Goal: Communication & Community: Answer question/provide support

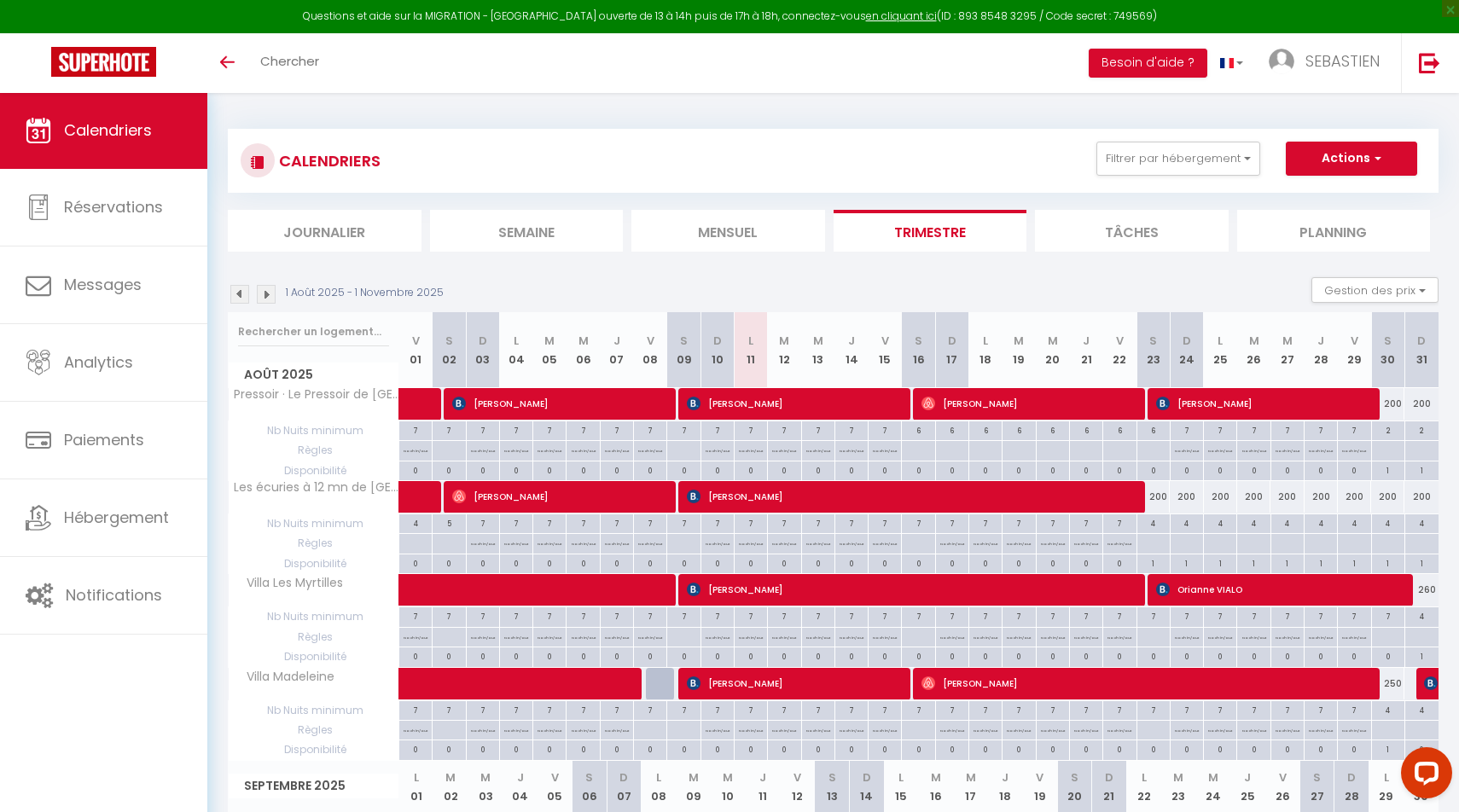
click at [798, 490] on span "[PERSON_NAME]" at bounding box center [909, 496] width 444 height 32
select select "OK"
select select "0"
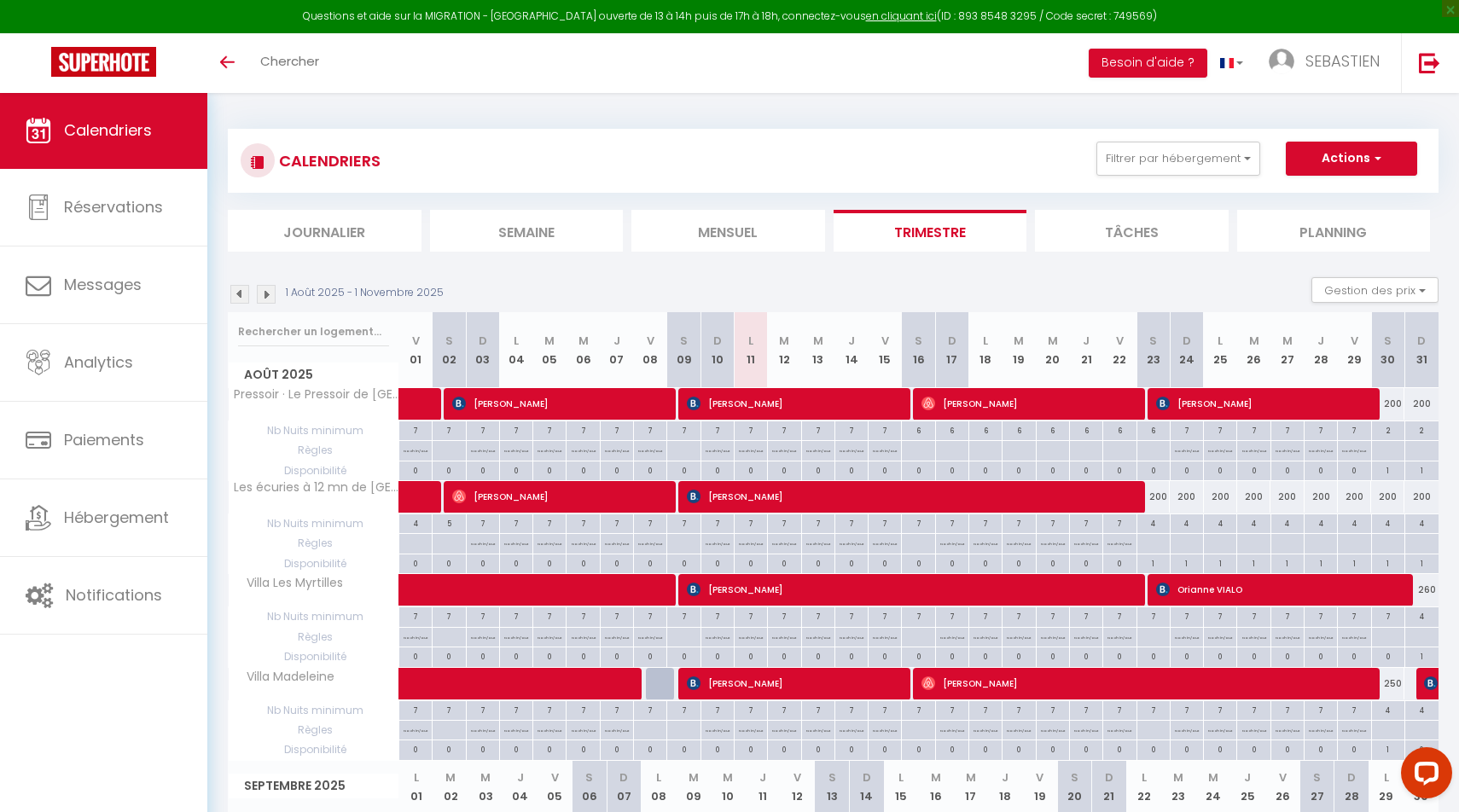
select select "1"
select select
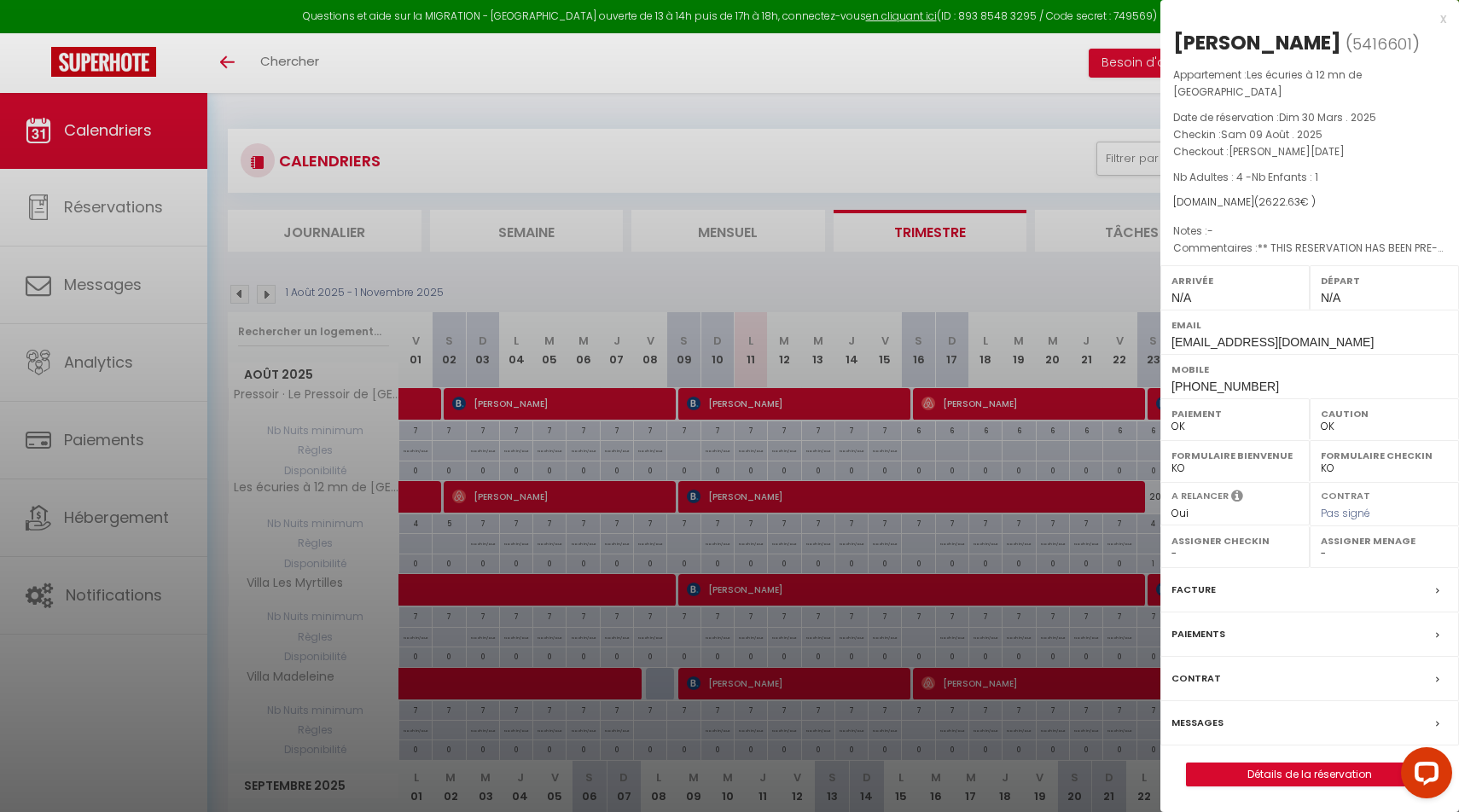
click at [1205, 714] on label "Messages" at bounding box center [1197, 723] width 52 height 18
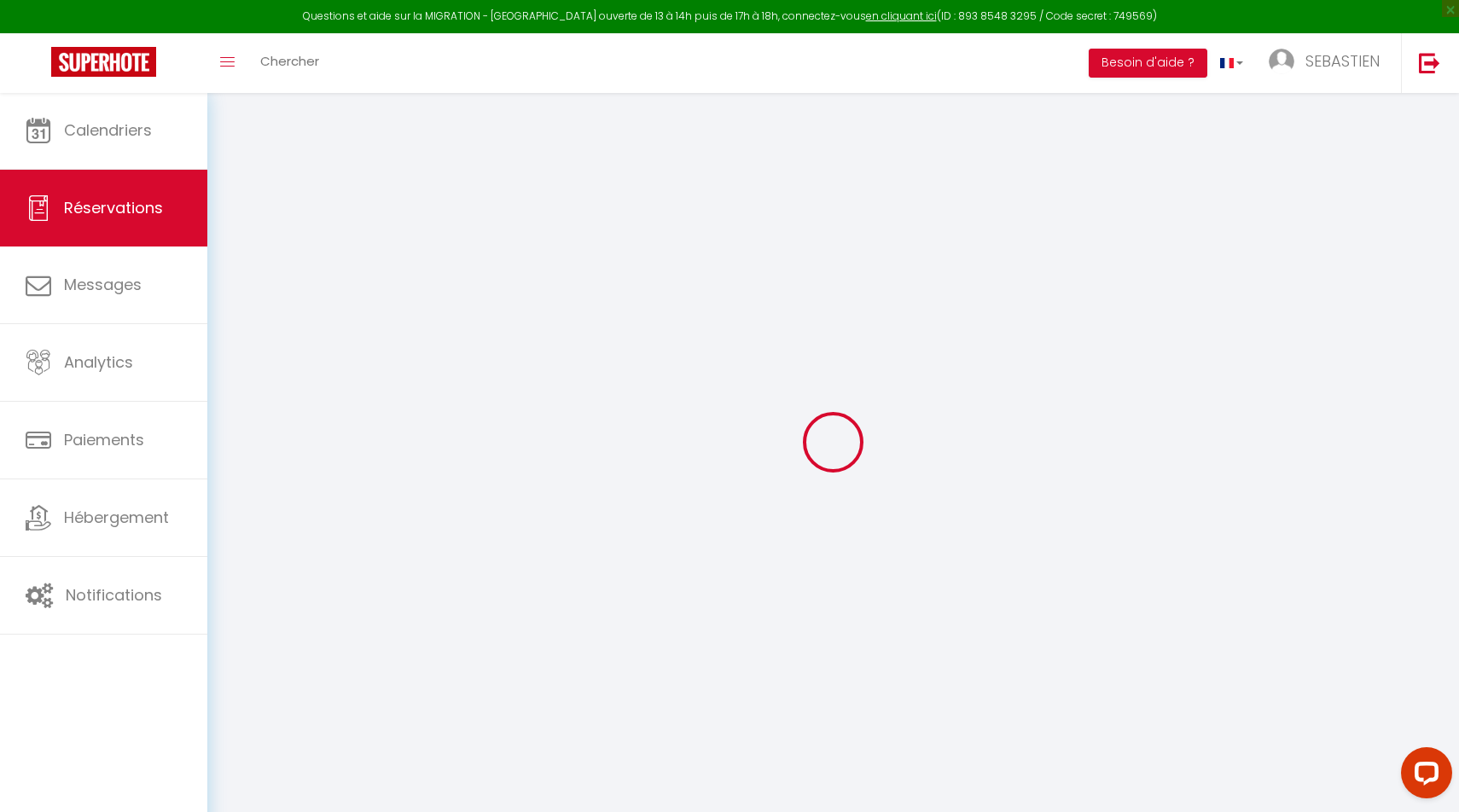
select select
checkbox input "false"
type textarea "** THIS RESERVATION HAS BEEN PRE-PAID ** BOOKING NOTE : Payment charge is EUR 3…"
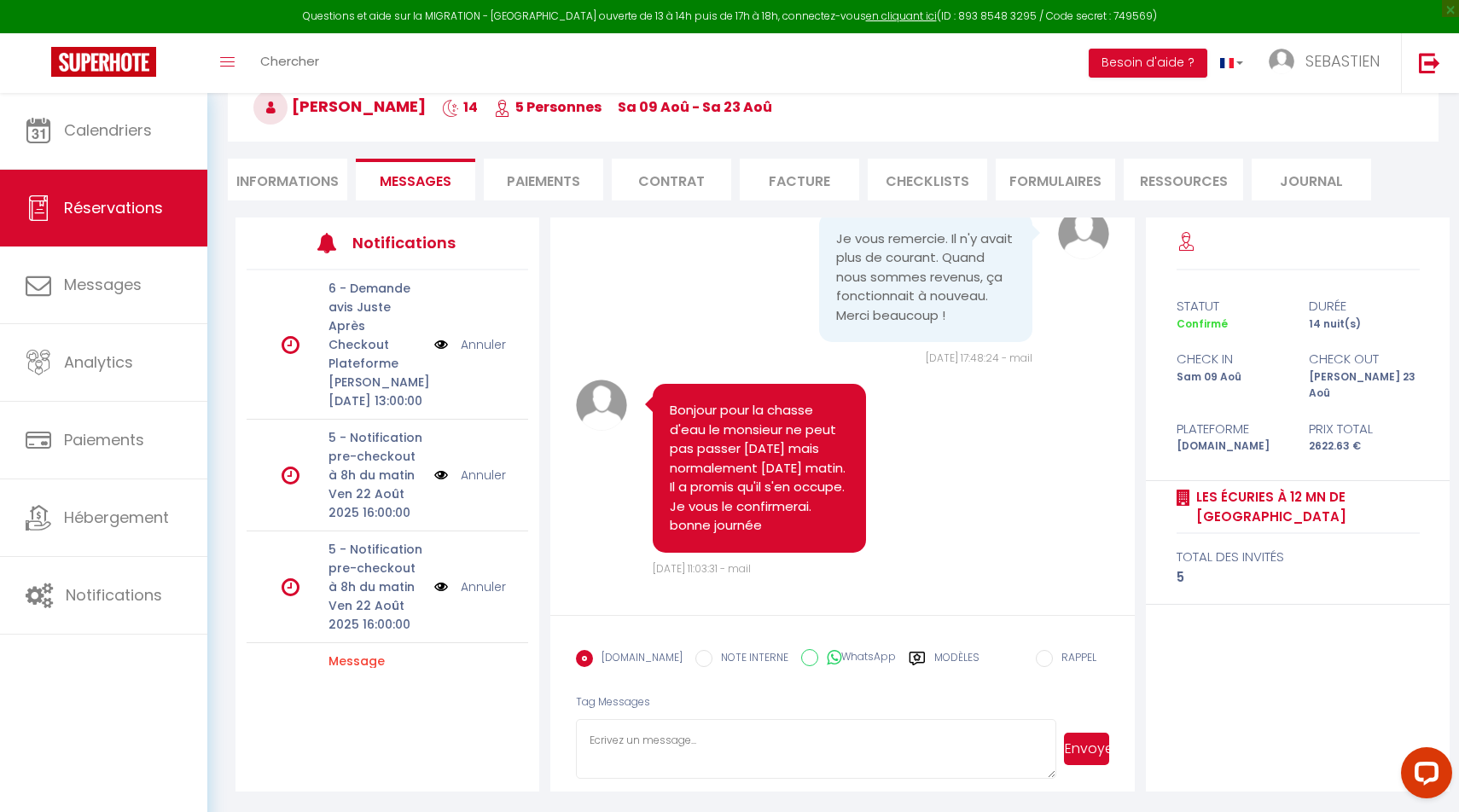
scroll to position [96, 0]
click at [635, 731] on textarea at bounding box center [816, 750] width 480 height 60
drag, startPoint x: 765, startPoint y: 741, endPoint x: 989, endPoint y: 731, distance: 224.2
click at [989, 743] on textarea "Le monsieur va passer vers 17h15.... si vous n'êtes pas là, ça n'est pas grave" at bounding box center [816, 750] width 480 height 60
click at [706, 742] on textarea "Le monsieur va passer vers 17h15.... voir la chasse d'eau" at bounding box center [816, 750] width 480 height 60
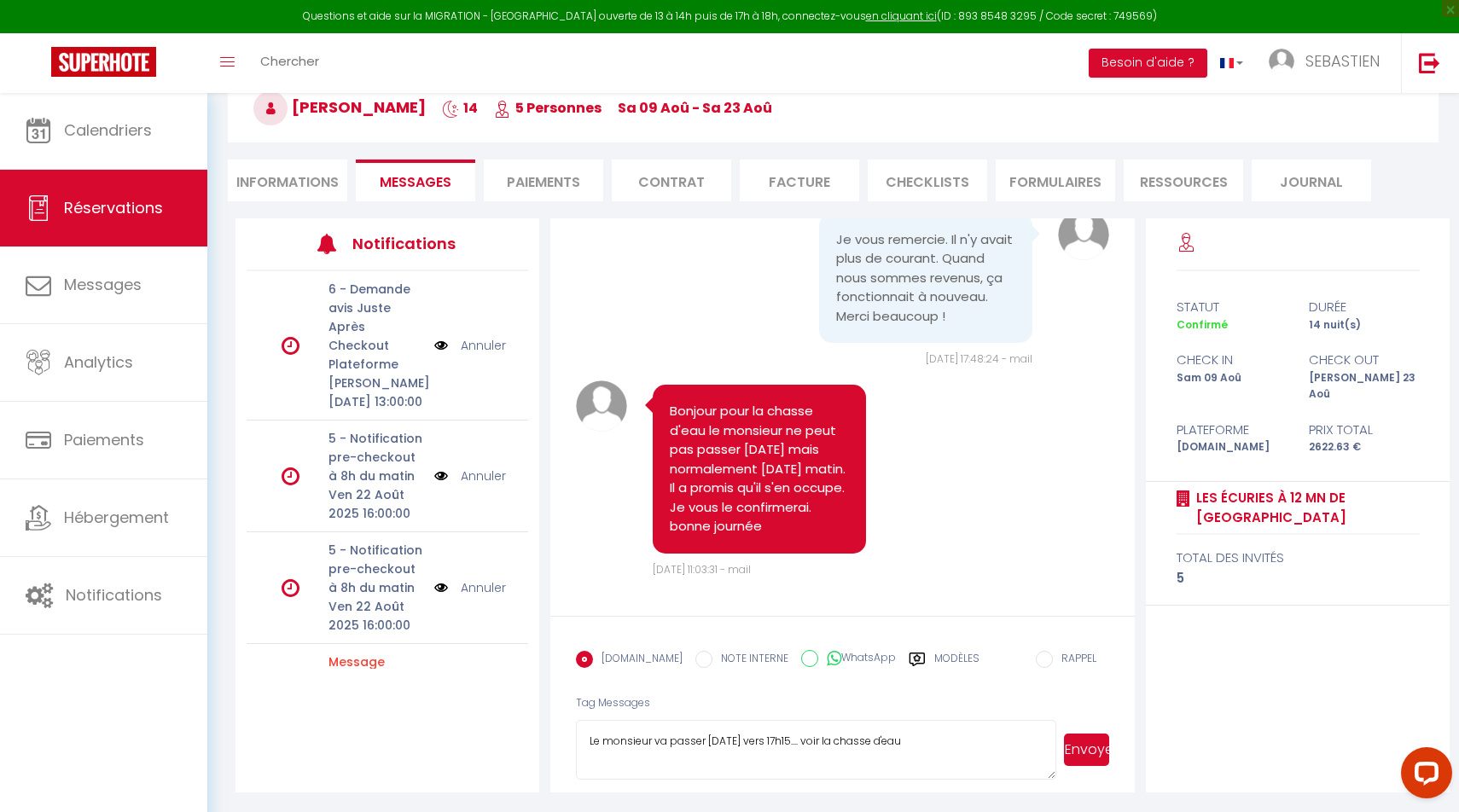
click at [813, 738] on textarea "Le monsieur va passer [DATE] vers 17h15.... voir la chasse d'eau" at bounding box center [816, 750] width 480 height 60
type textarea "Le monsieur va passer [DATE] vers 17h15 pour réparer la chasse d'eau"
click at [1093, 754] on button "Envoyer" at bounding box center [1086, 749] width 45 height 32
